Goal: Check status

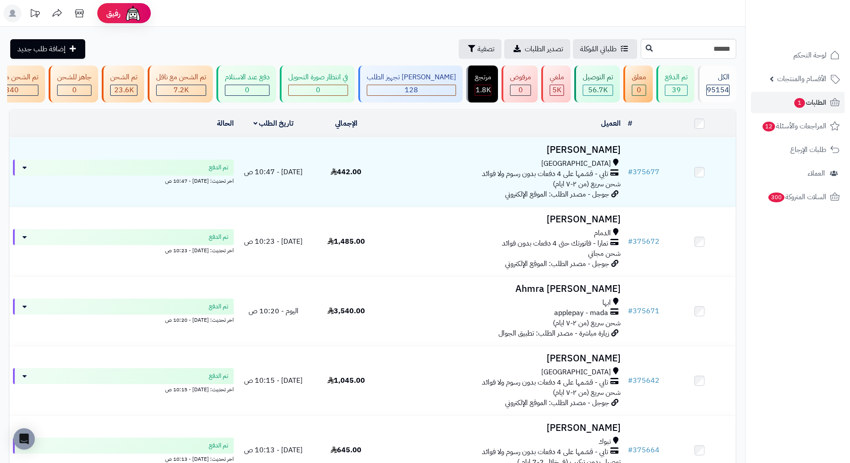
type input "******"
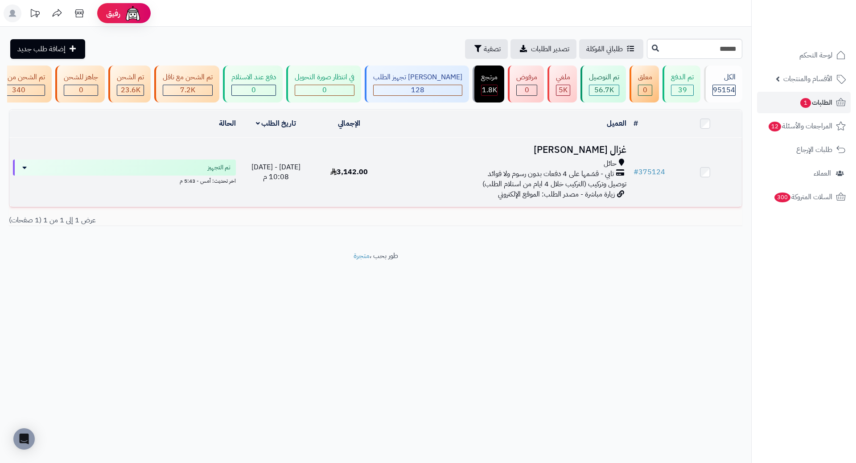
click at [603, 155] on h3 "غزال [PERSON_NAME]" at bounding box center [508, 150] width 237 height 10
